Goal: Task Accomplishment & Management: Use online tool/utility

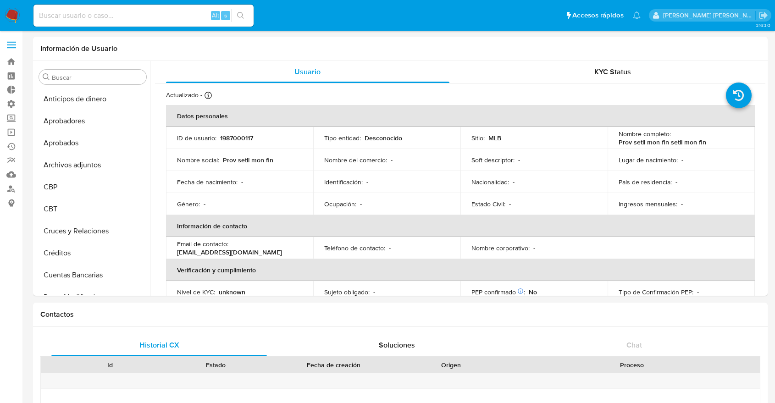
select select "10"
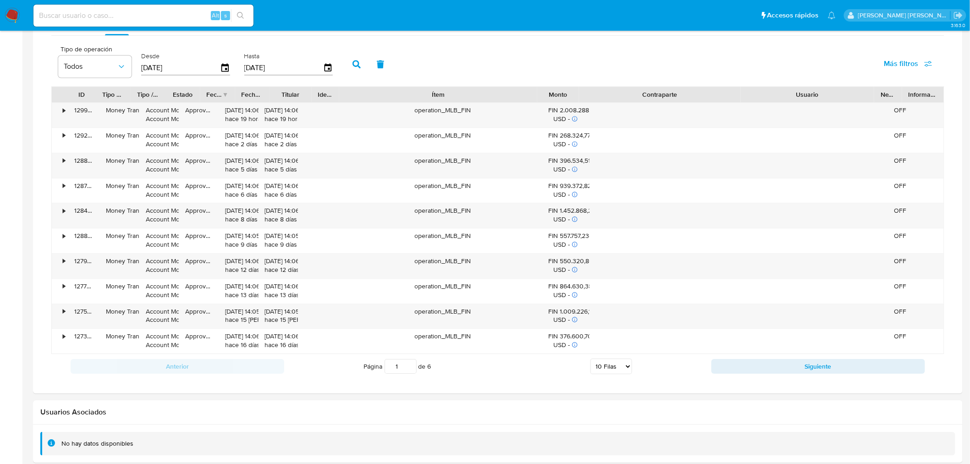
scroll to position [88, 0]
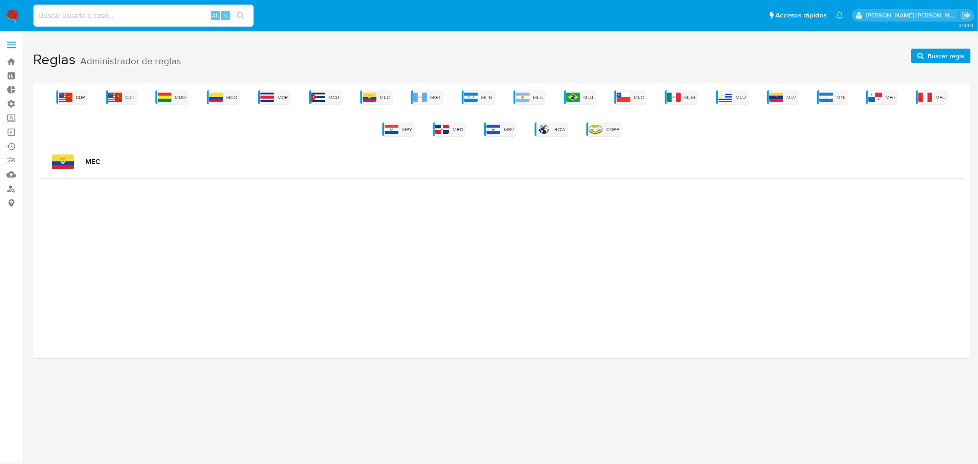
click at [127, 21] on input at bounding box center [143, 16] width 220 height 12
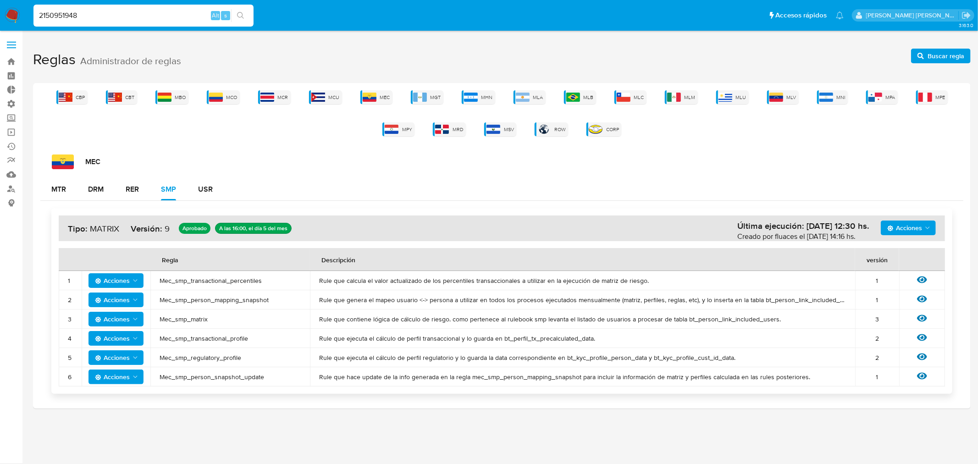
type input "2150951948"
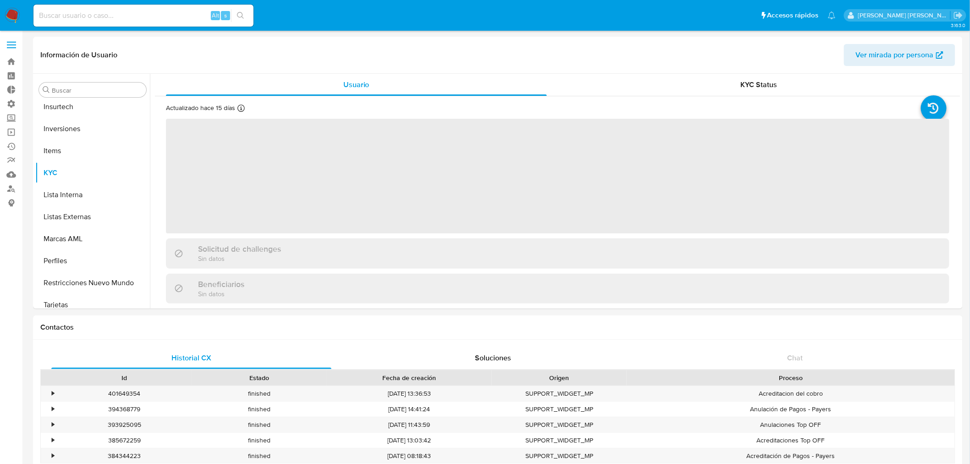
scroll to position [497, 0]
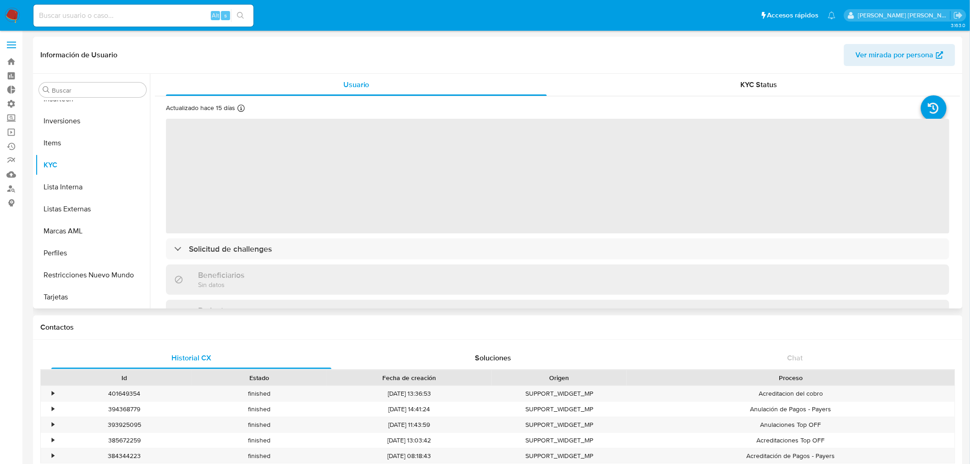
select select "10"
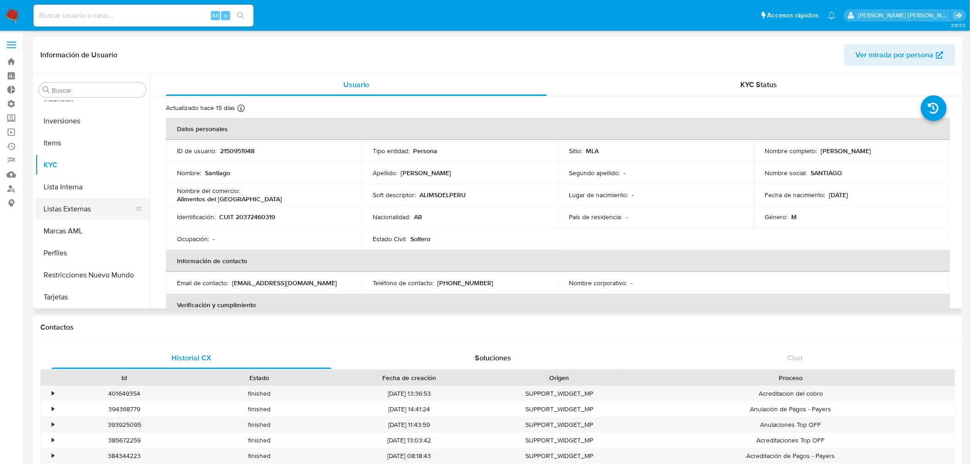
scroll to position [344, 0]
click at [81, 167] on button "Historial Riesgo PLD" at bounding box center [88, 164] width 107 height 22
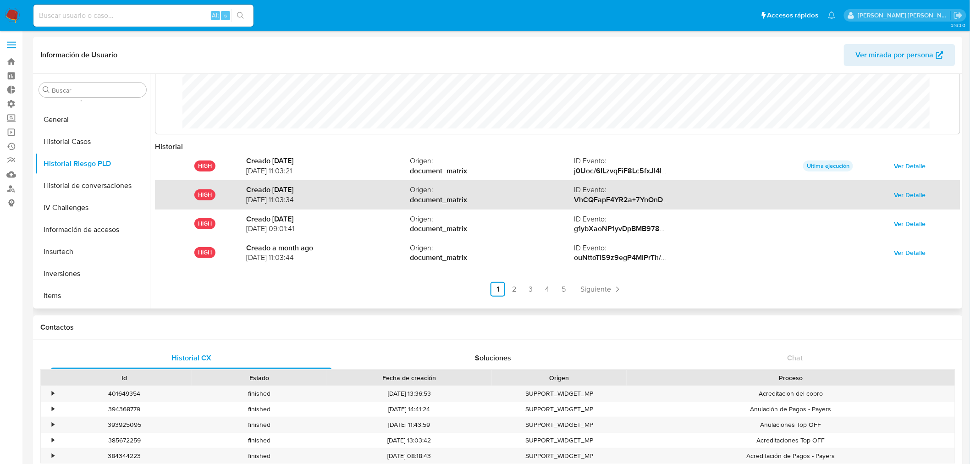
scroll to position [48, 0]
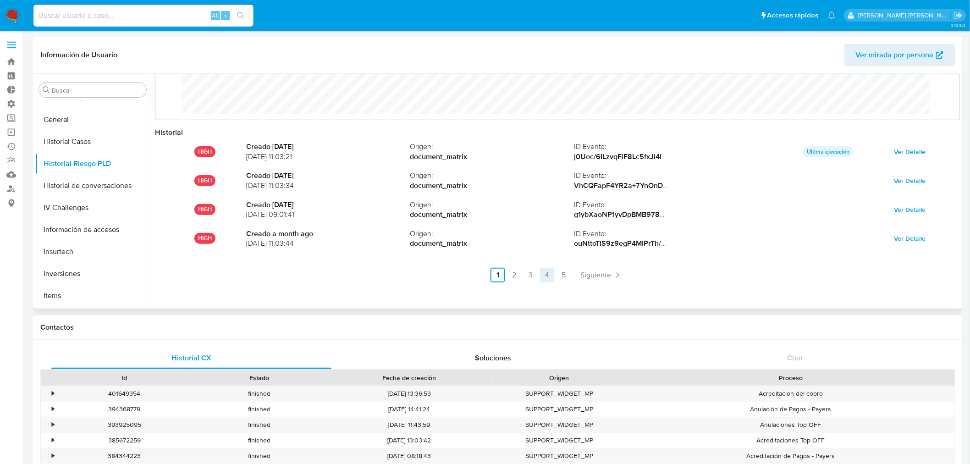
click at [545, 274] on link "4" at bounding box center [547, 275] width 15 height 15
click at [583, 279] on link "5" at bounding box center [588, 275] width 15 height 15
click at [591, 272] on link "4" at bounding box center [598, 275] width 15 height 15
drag, startPoint x: 557, startPoint y: 274, endPoint x: 543, endPoint y: 274, distance: 14.2
click at [557, 274] on link "3" at bounding box center [555, 275] width 15 height 15
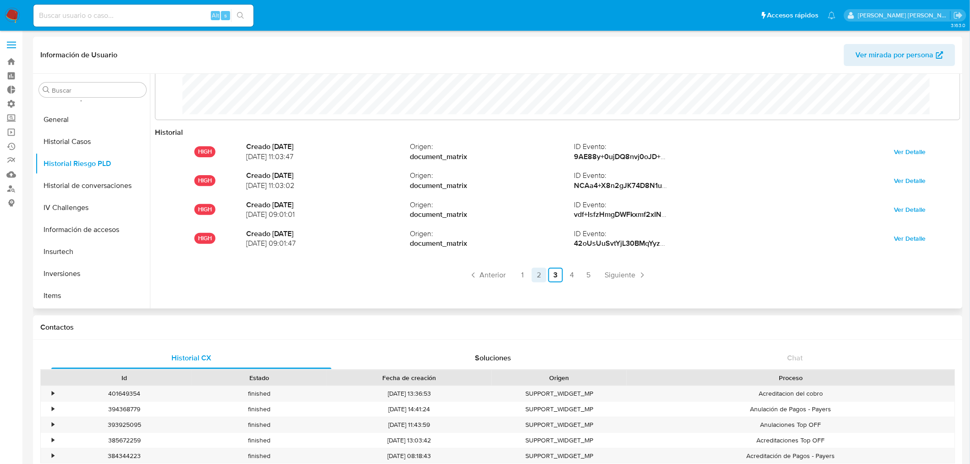
click at [540, 274] on link "2" at bounding box center [539, 275] width 15 height 15
click at [522, 276] on link "1" at bounding box center [522, 275] width 15 height 15
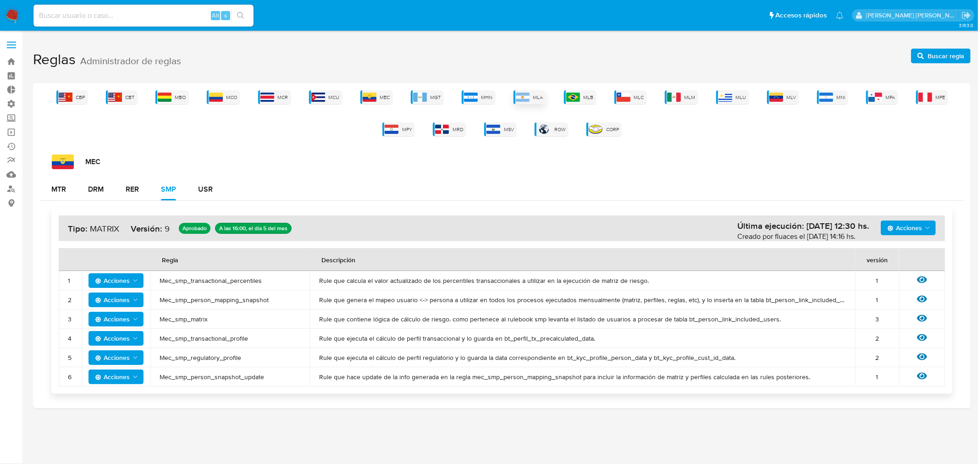
click at [533, 102] on div "MLA" at bounding box center [529, 97] width 32 height 14
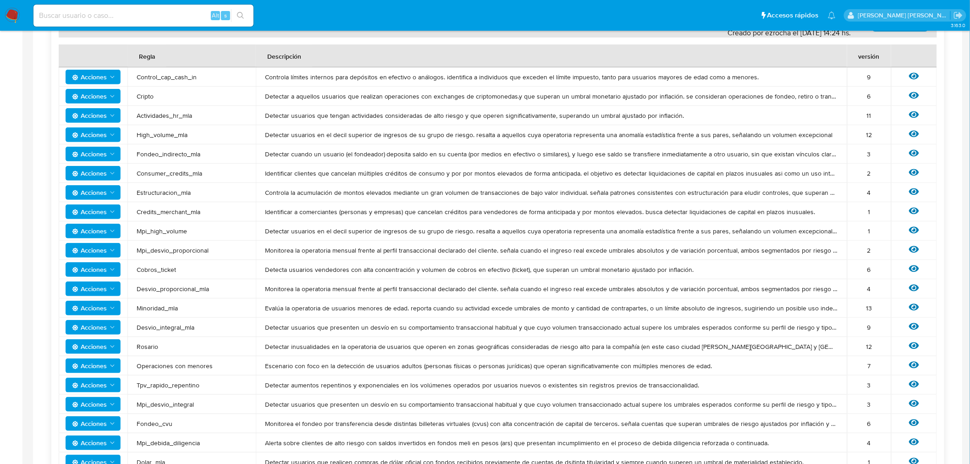
scroll to position [254, 0]
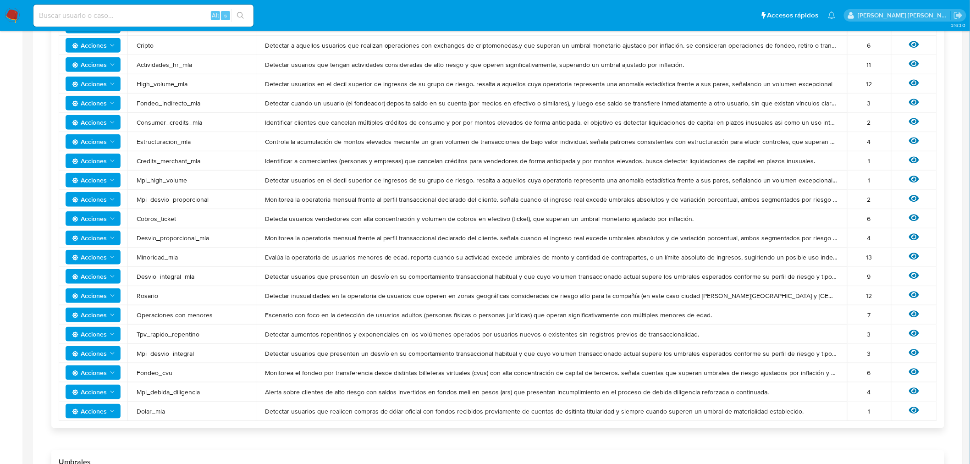
drag, startPoint x: 281, startPoint y: 437, endPoint x: 282, endPoint y: 432, distance: 5.1
click at [281, 434] on div "Acciones Última ejecución: 07/10/2025 09:56 hs. Creado por ezrocha el 06/10/202…" at bounding box center [497, 274] width 915 height 656
click at [558, 445] on div "Acciones Última ejecución: 07/10/2025 09:56 hs. Creado por ezrocha el 06/10/202…" at bounding box center [497, 274] width 915 height 656
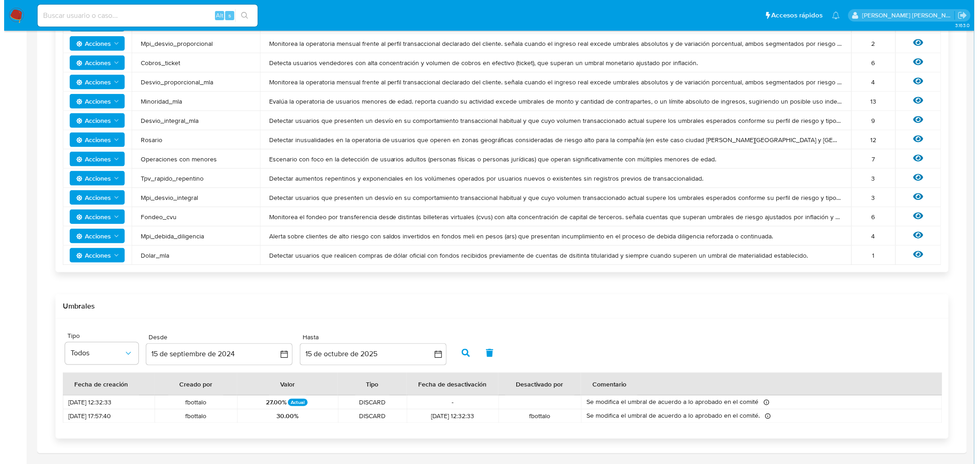
scroll to position [387, 0]
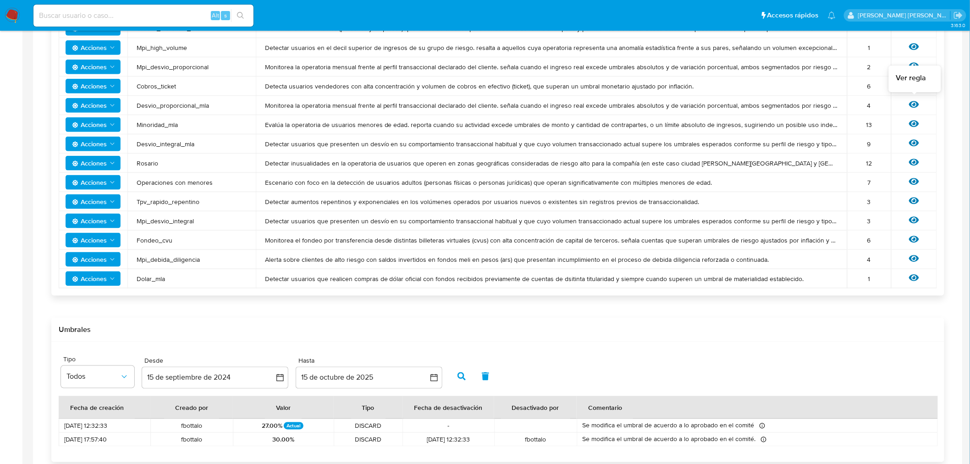
click at [917, 105] on icon at bounding box center [914, 104] width 10 height 7
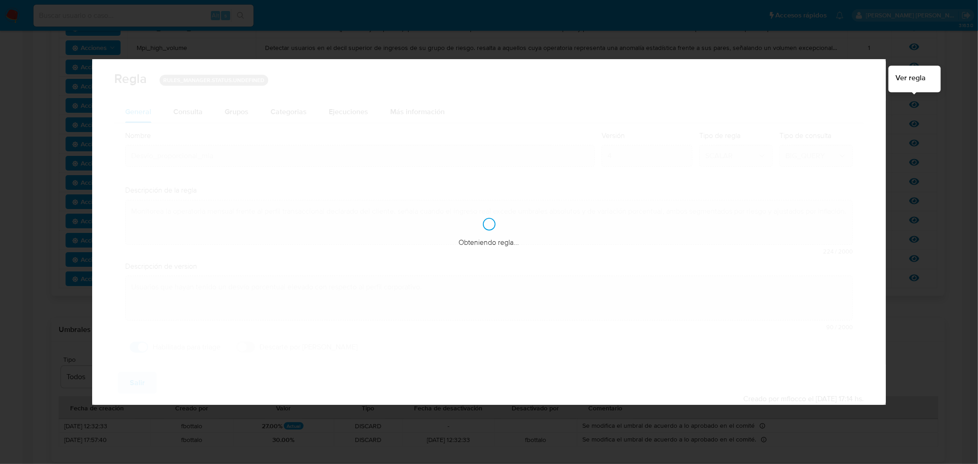
checkbox input "true"
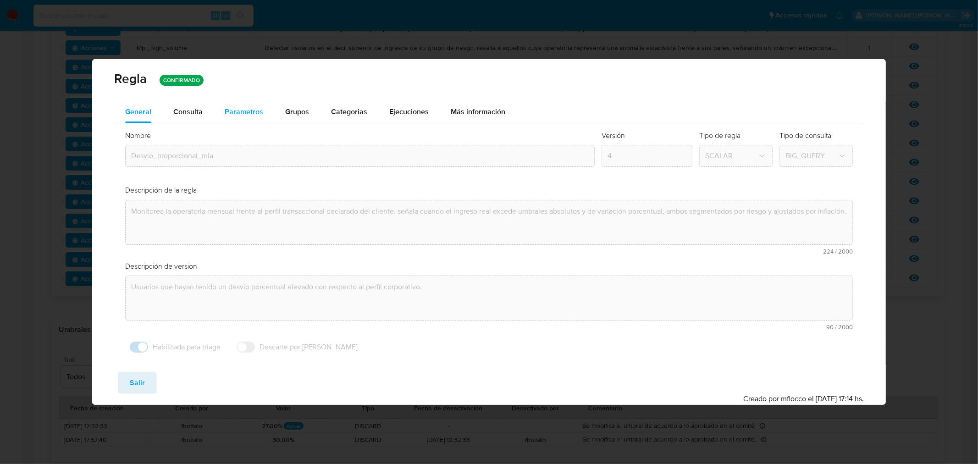
click at [265, 111] on button "Parametros" at bounding box center [244, 112] width 61 height 22
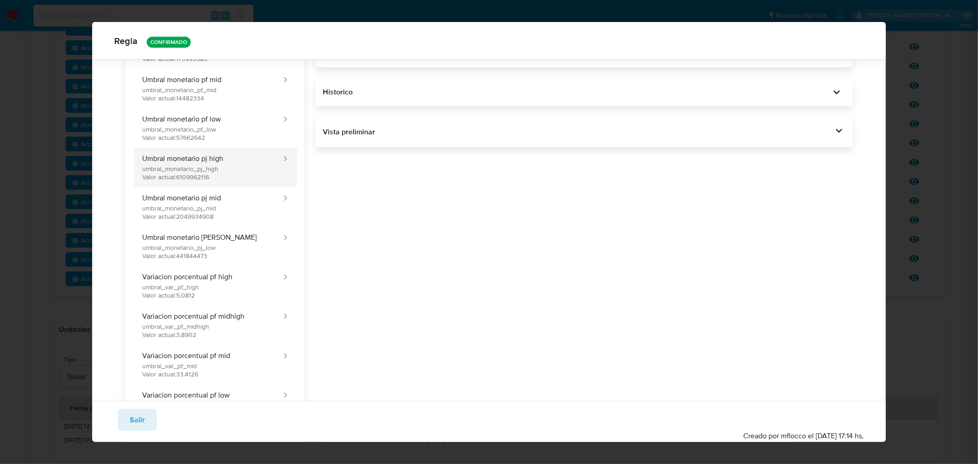
scroll to position [149, 0]
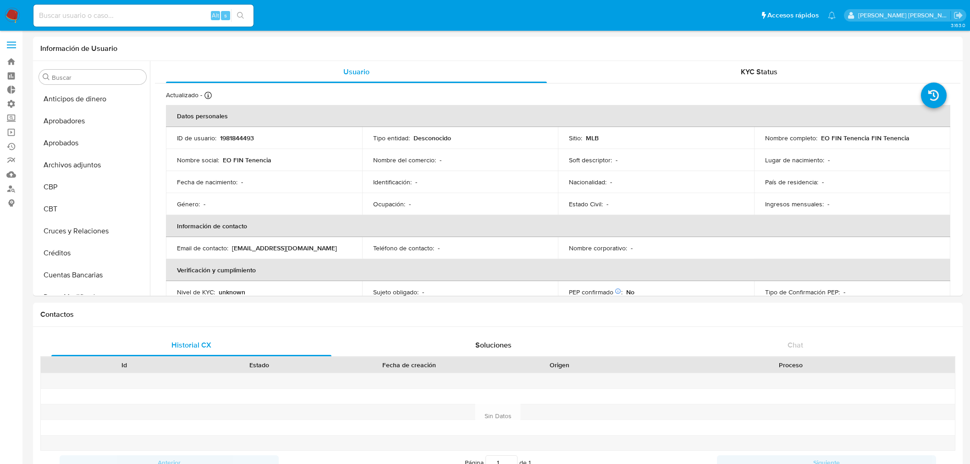
select select "10"
